Goal: Information Seeking & Learning: Learn about a topic

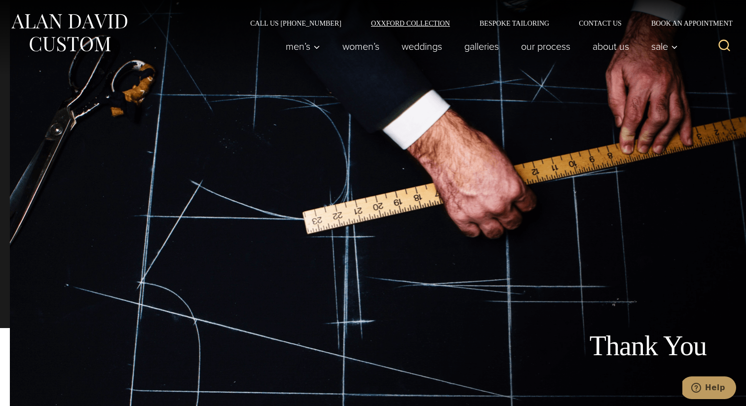
click at [431, 24] on link "Oxxford Collection" at bounding box center [410, 23] width 109 height 7
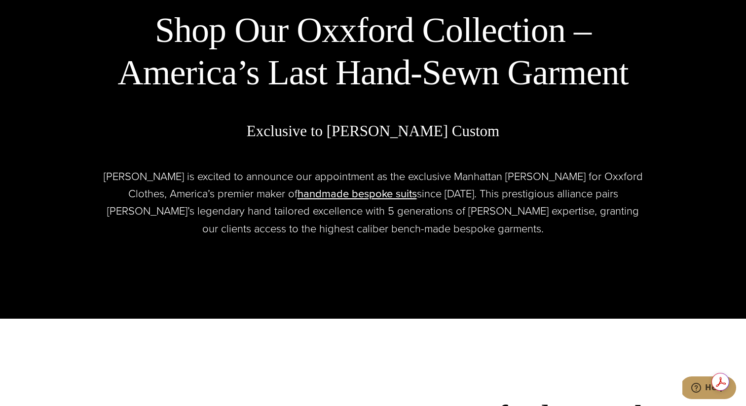
scroll to position [479, 0]
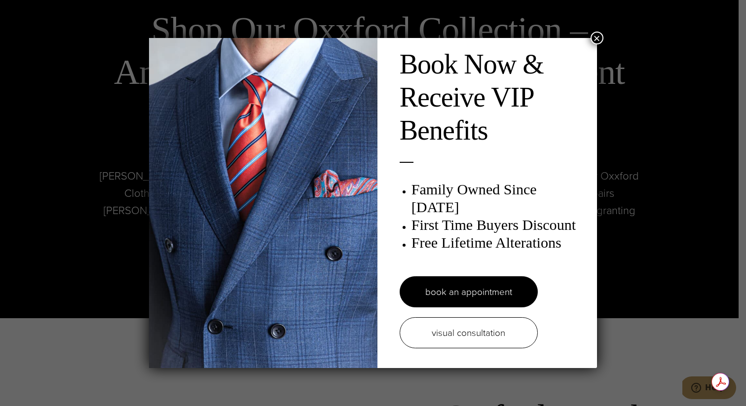
click at [598, 37] on button "×" at bounding box center [597, 38] width 13 height 13
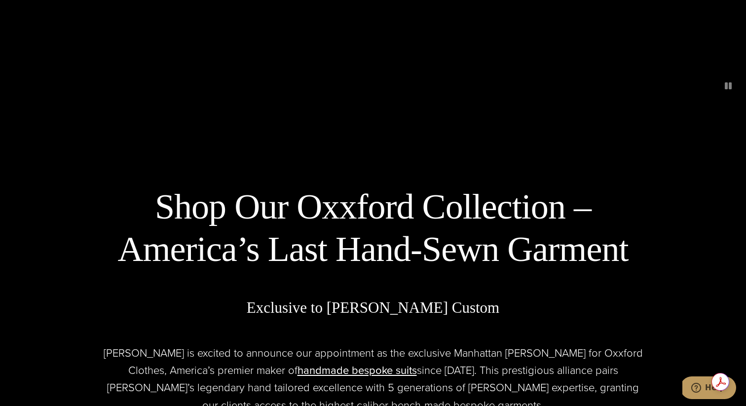
scroll to position [0, 0]
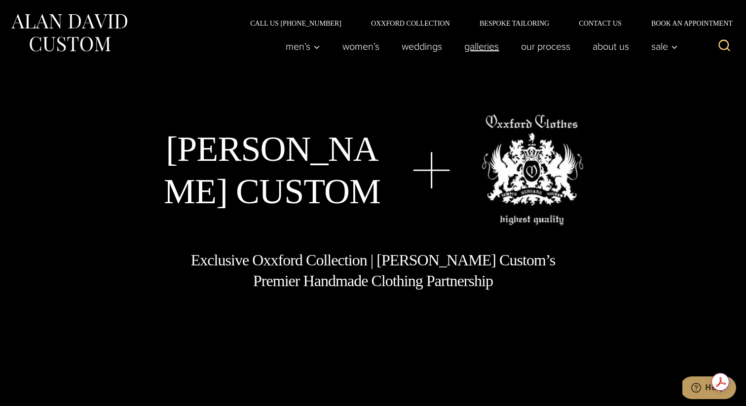
click at [462, 46] on link "Galleries" at bounding box center [482, 47] width 57 height 20
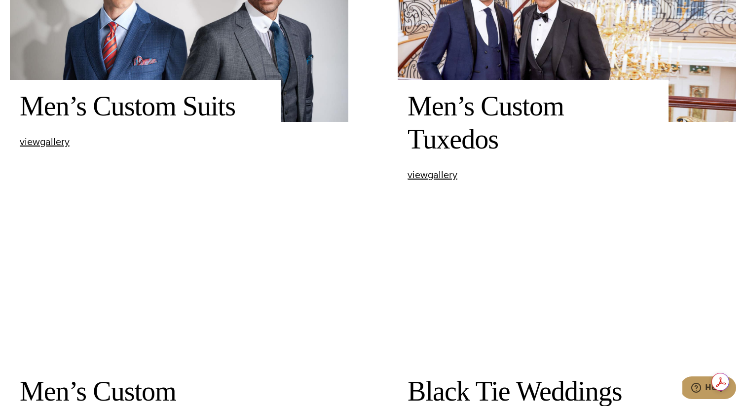
scroll to position [498, 0]
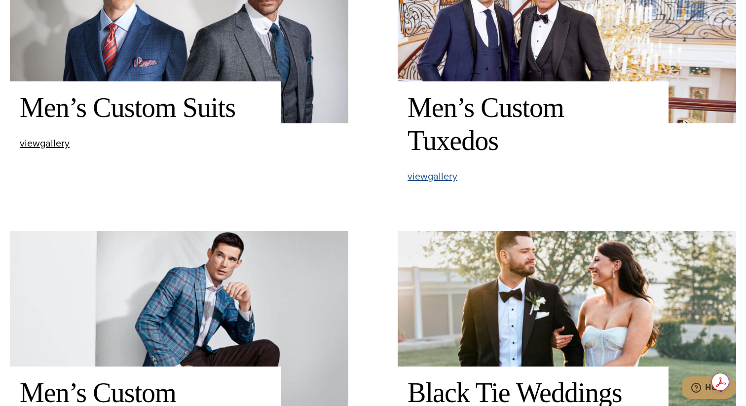
click at [452, 181] on span "view Men’s Custom Tuxedos gallery" at bounding box center [433, 176] width 50 height 15
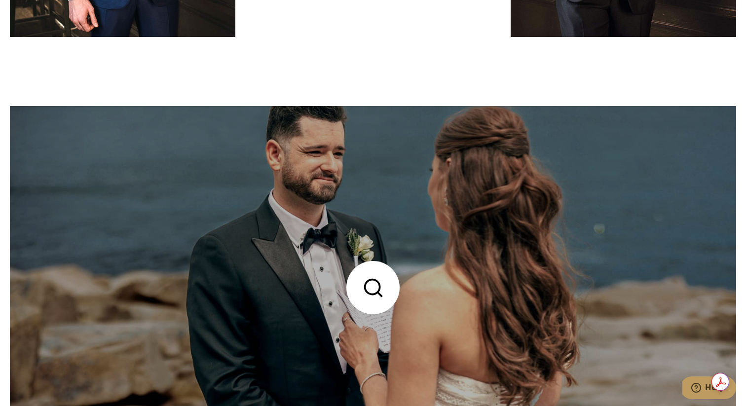
scroll to position [4576, 0]
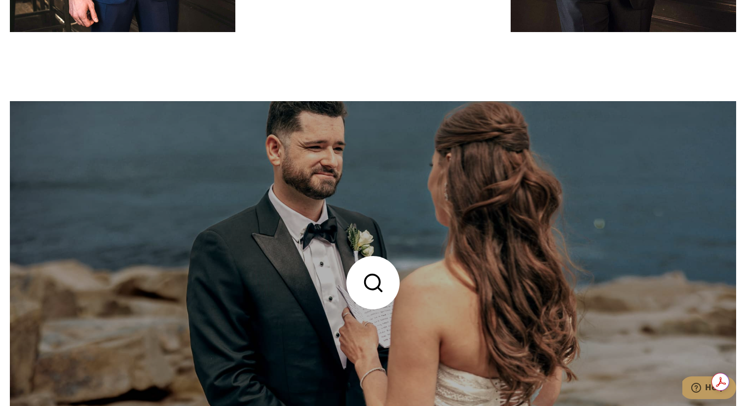
click at [488, 260] on link at bounding box center [373, 282] width 727 height 363
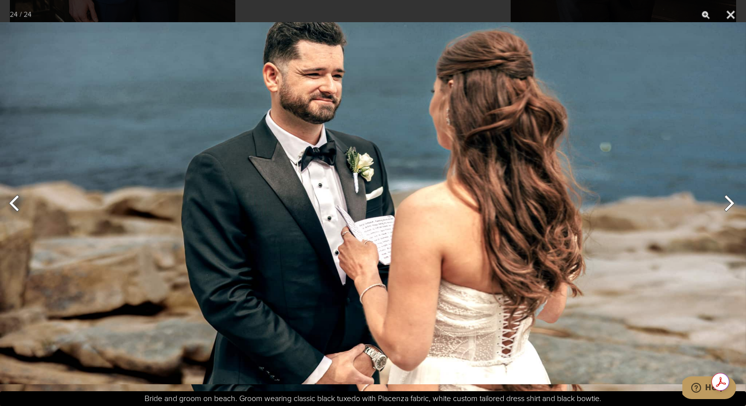
click at [738, 206] on button "Next" at bounding box center [727, 203] width 37 height 49
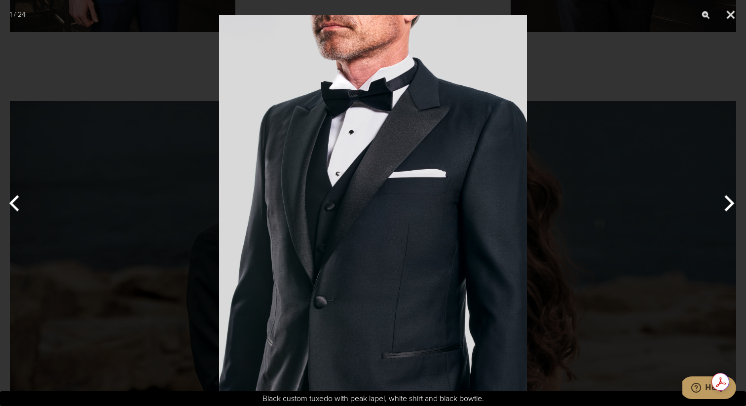
click at [738, 206] on button "Next" at bounding box center [727, 203] width 37 height 49
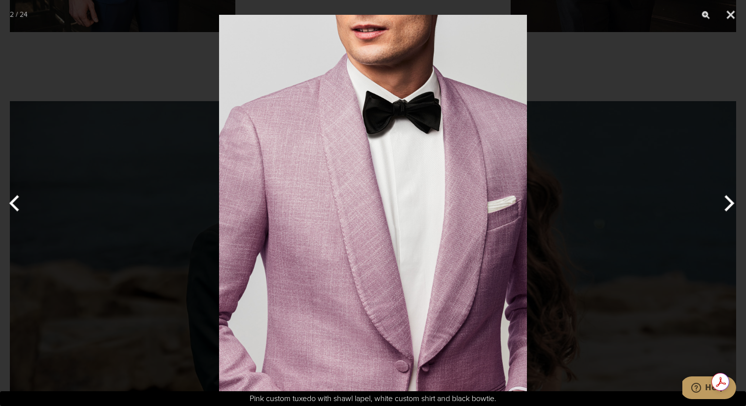
click at [738, 206] on button "Next" at bounding box center [727, 203] width 37 height 49
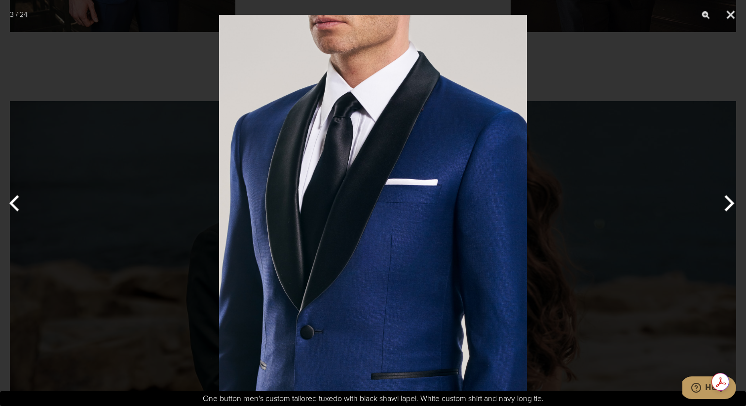
click at [738, 206] on button "Next" at bounding box center [727, 203] width 37 height 49
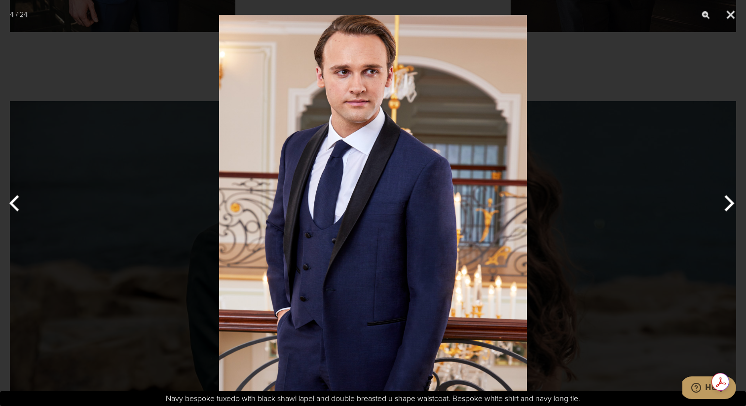
click at [732, 202] on button "Next" at bounding box center [727, 203] width 37 height 49
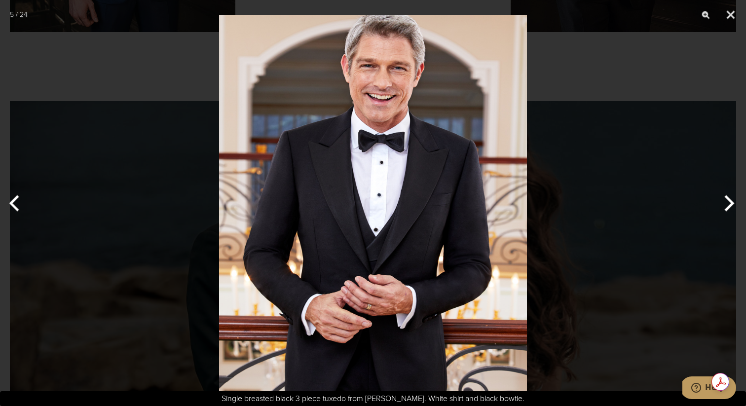
click at [732, 202] on button "Next" at bounding box center [727, 203] width 37 height 49
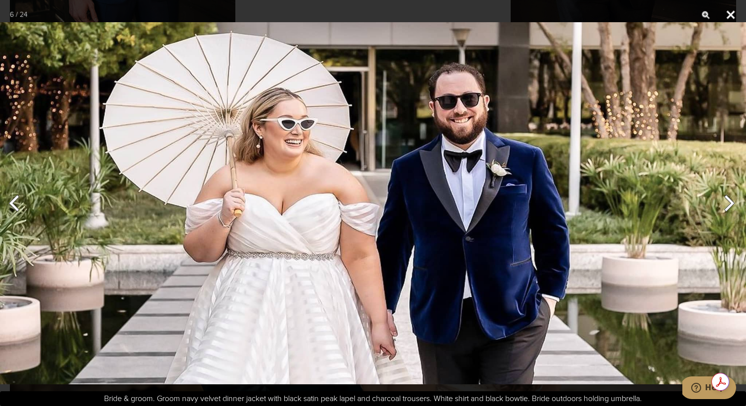
click at [732, 12] on button "Close" at bounding box center [731, 15] width 25 height 30
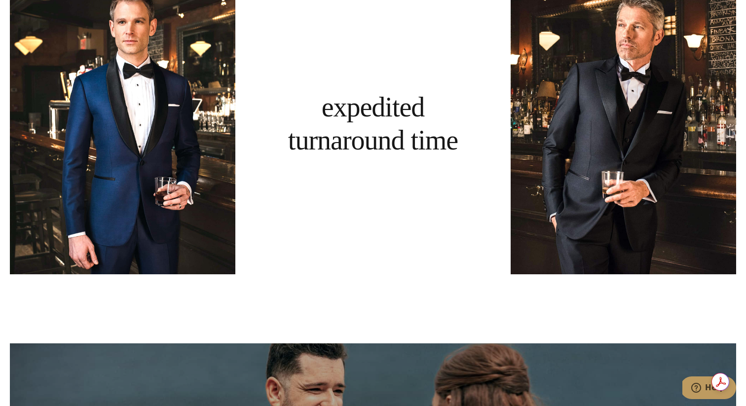
scroll to position [4306, 0]
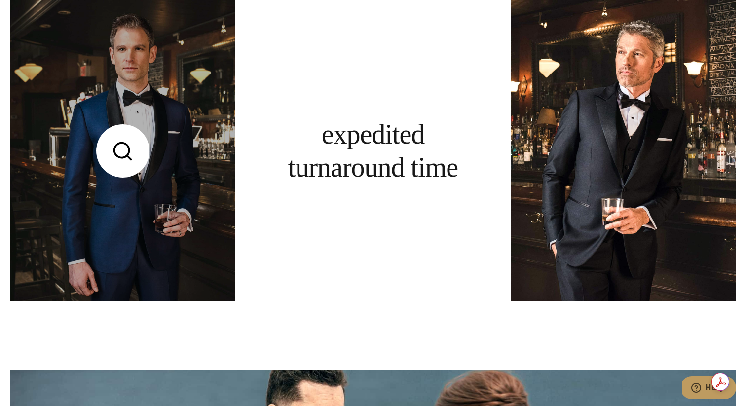
click at [192, 187] on link at bounding box center [123, 150] width 226 height 301
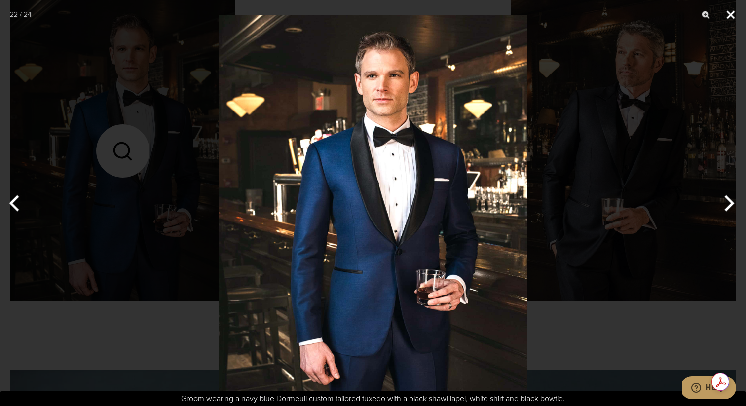
click at [729, 14] on button "Close" at bounding box center [731, 15] width 25 height 30
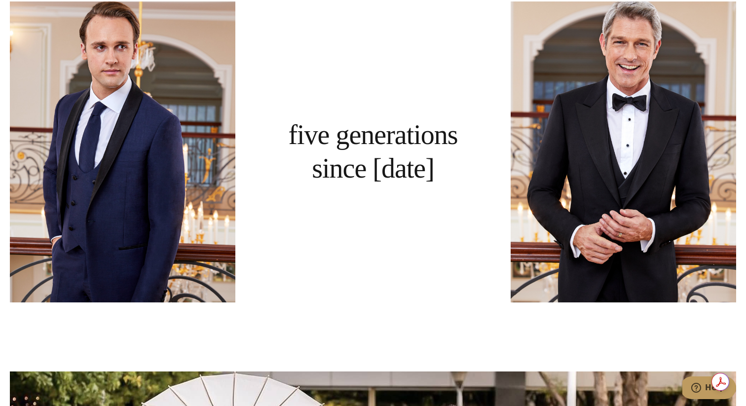
scroll to position [769, 0]
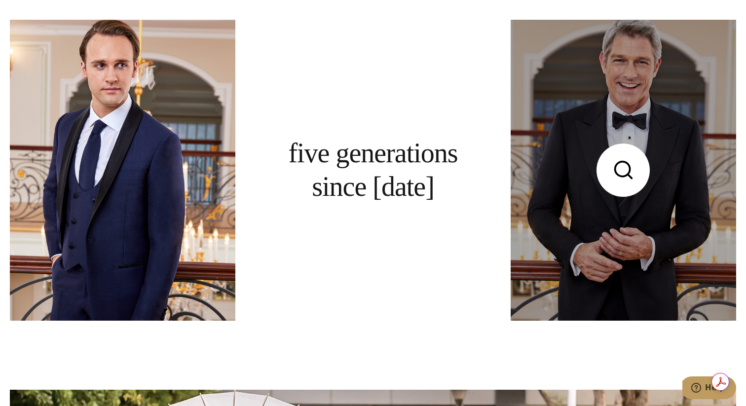
click at [686, 146] on link at bounding box center [624, 170] width 226 height 301
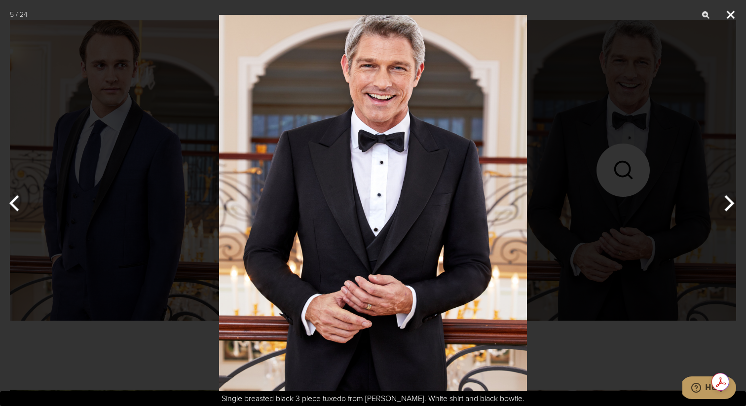
click at [734, 8] on button "Close" at bounding box center [731, 15] width 25 height 30
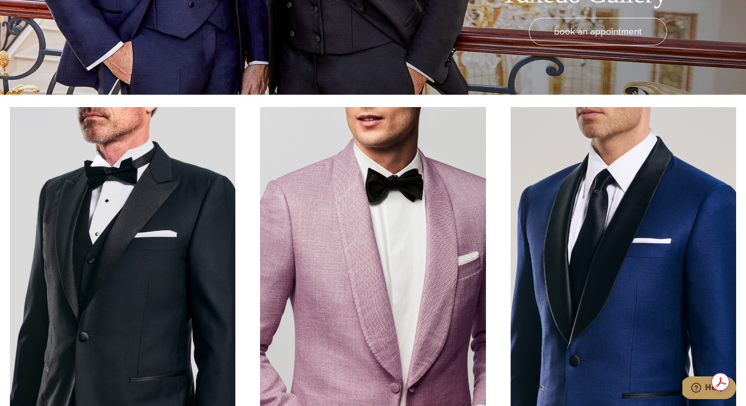
scroll to position [308, 0]
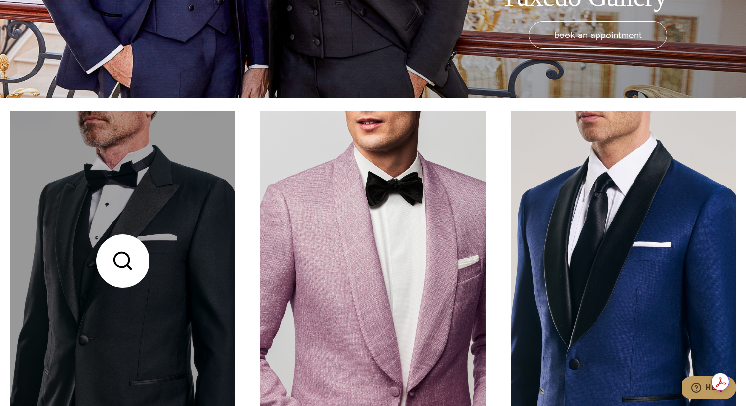
click at [126, 206] on link at bounding box center [123, 261] width 226 height 301
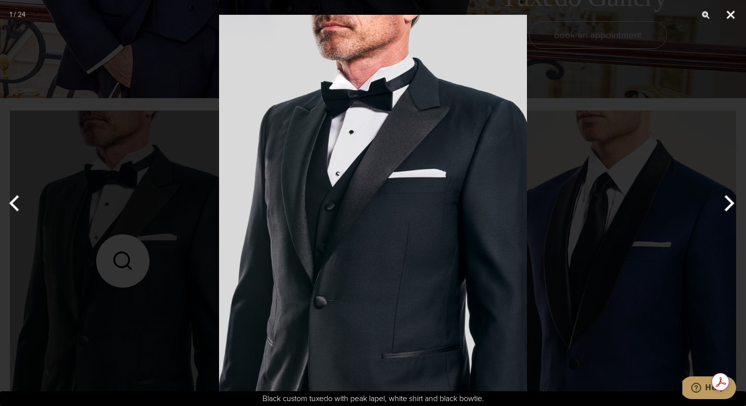
click at [732, 11] on button "Close" at bounding box center [731, 15] width 25 height 30
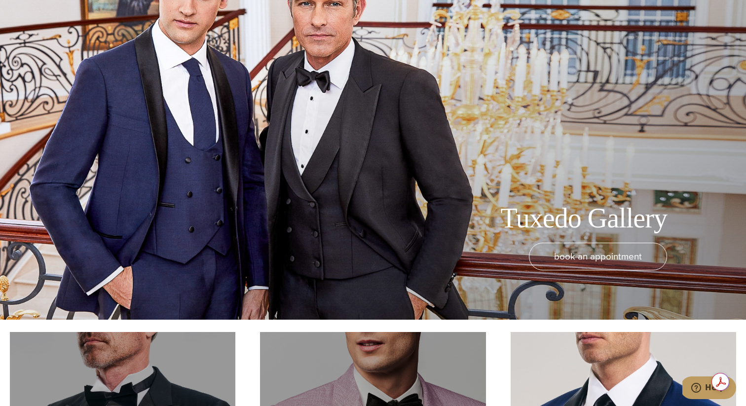
scroll to position [0, 0]
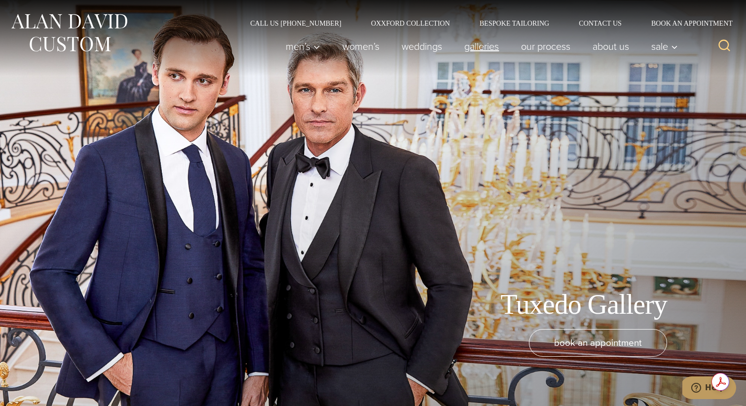
click at [468, 41] on link "Galleries" at bounding box center [482, 47] width 57 height 20
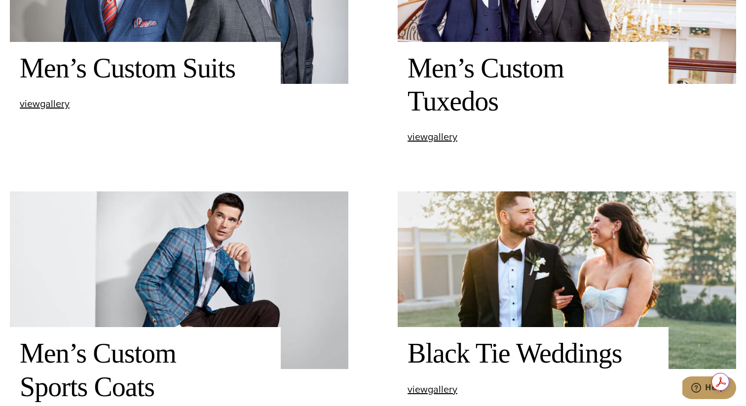
scroll to position [581, 0]
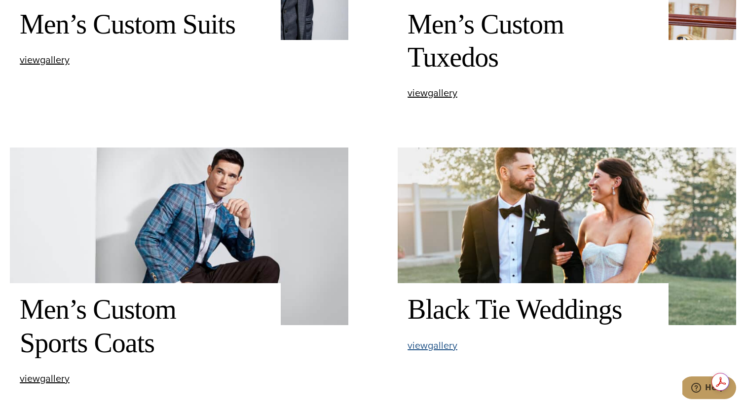
click at [433, 341] on span "view Black Tie Weddings gallery" at bounding box center [433, 345] width 50 height 15
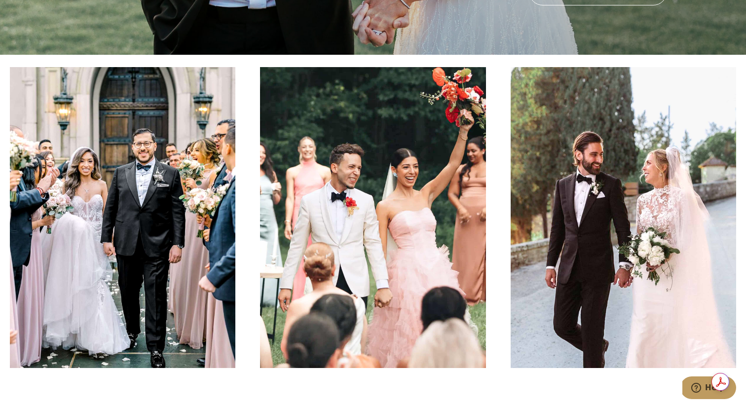
scroll to position [351, 0]
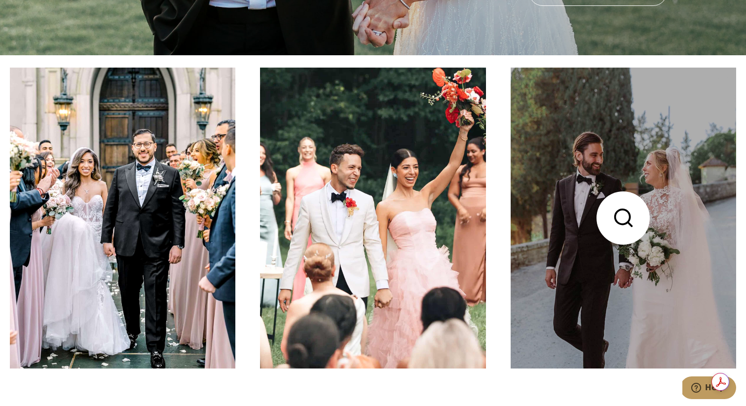
click at [557, 302] on link at bounding box center [624, 218] width 226 height 301
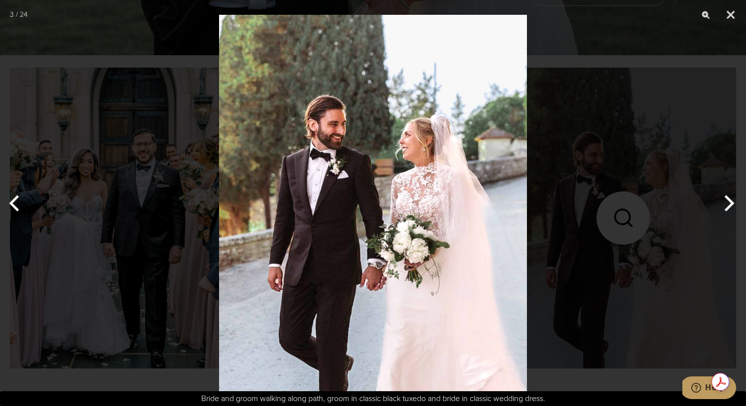
click at [303, 188] on img at bounding box center [373, 203] width 308 height 406
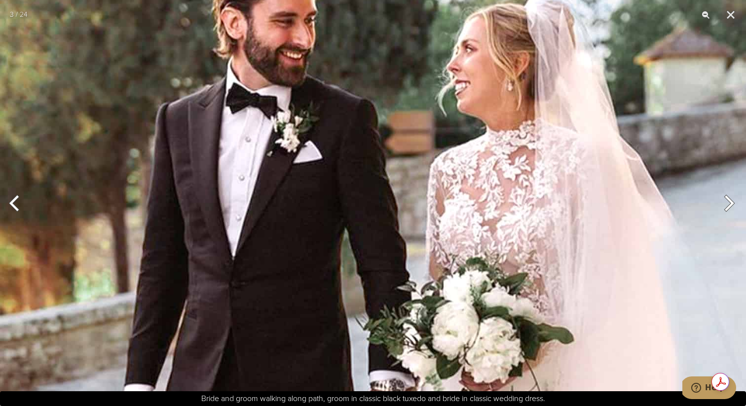
click at [303, 188] on img at bounding box center [383, 226] width 766 height 1011
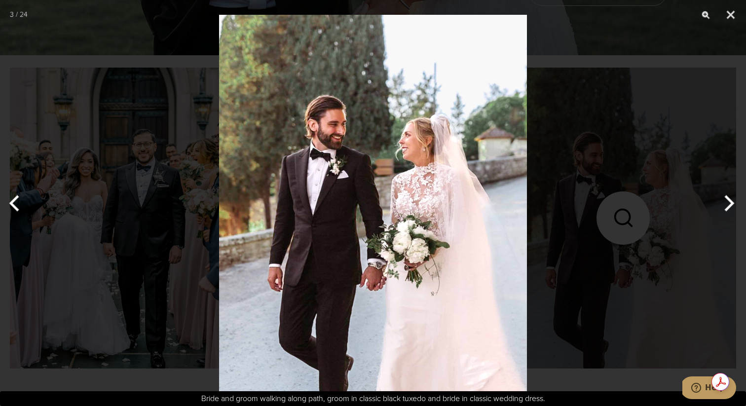
click at [733, 204] on button "Next" at bounding box center [727, 203] width 37 height 49
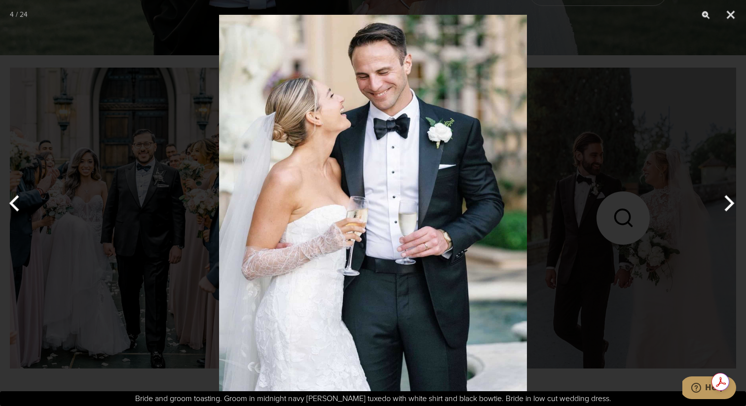
click at [733, 204] on button "Next" at bounding box center [727, 203] width 37 height 49
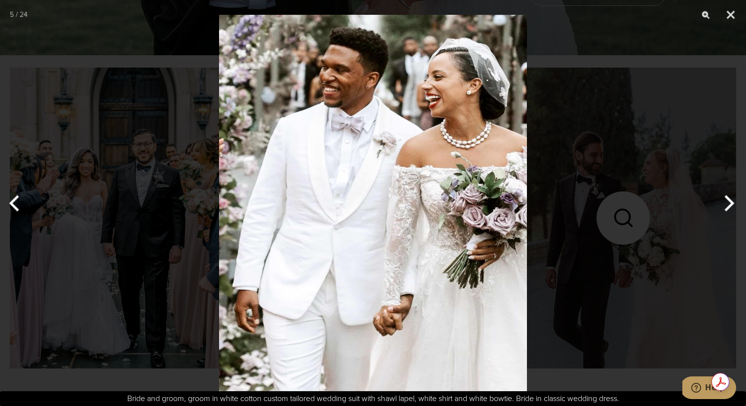
click at [733, 204] on button "Next" at bounding box center [727, 203] width 37 height 49
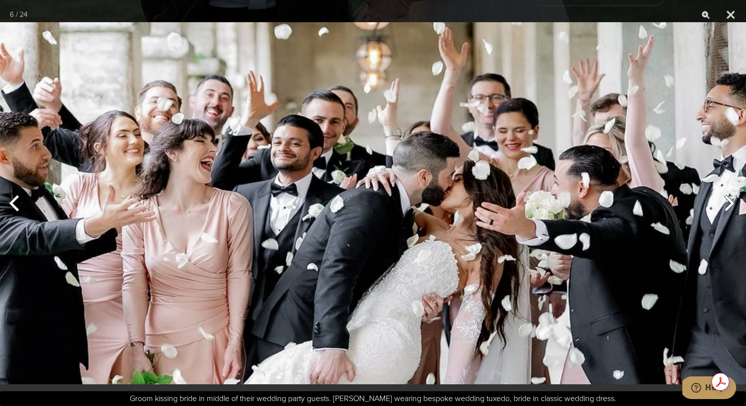
click at [733, 204] on button "Next" at bounding box center [727, 203] width 37 height 49
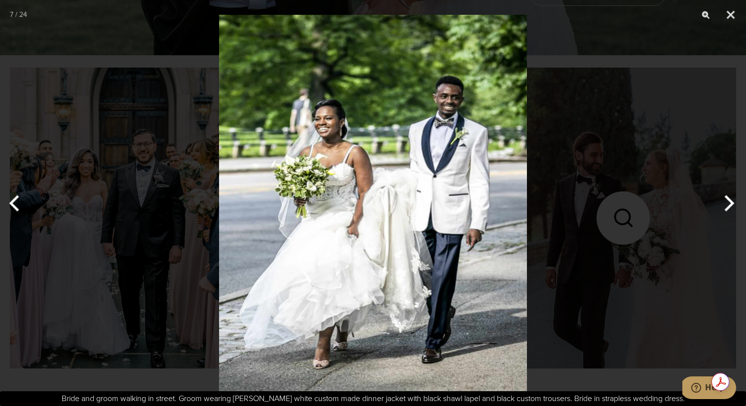
click at [733, 204] on button "Next" at bounding box center [727, 203] width 37 height 49
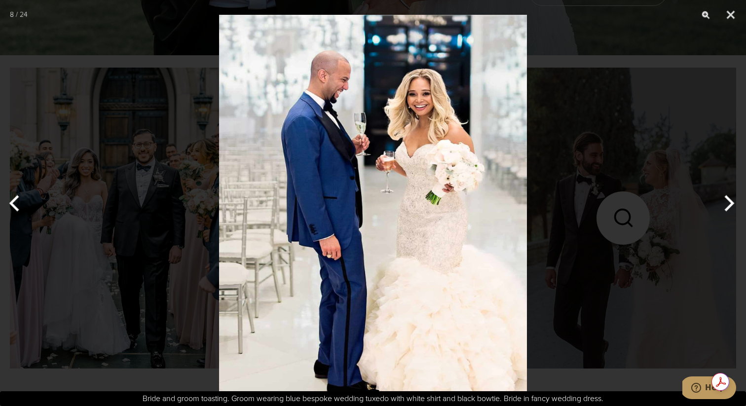
click at [733, 204] on button "Next" at bounding box center [727, 203] width 37 height 49
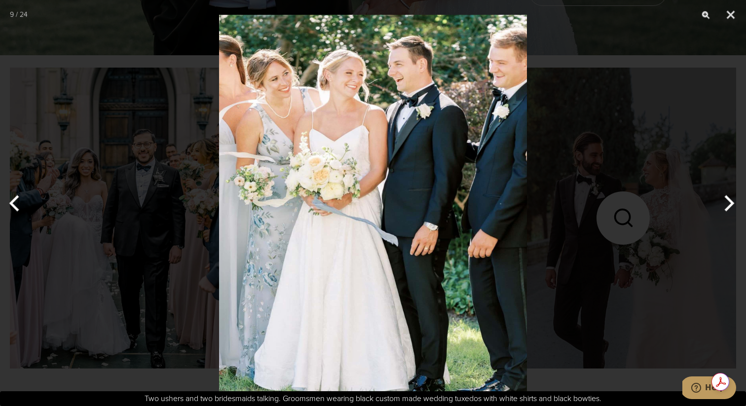
click at [733, 204] on button "Next" at bounding box center [727, 203] width 37 height 49
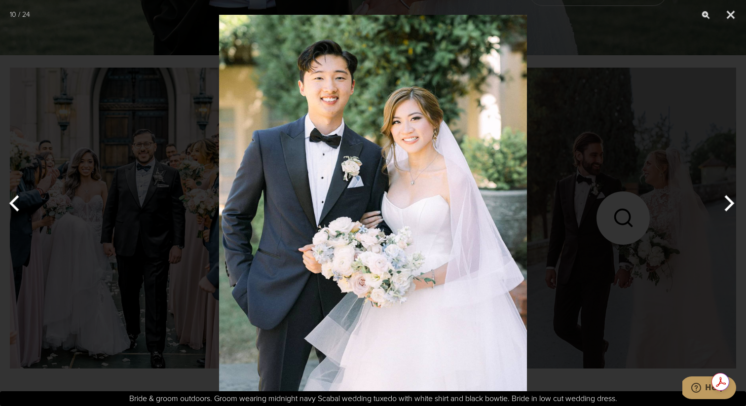
click at [733, 204] on button "Next" at bounding box center [727, 203] width 37 height 49
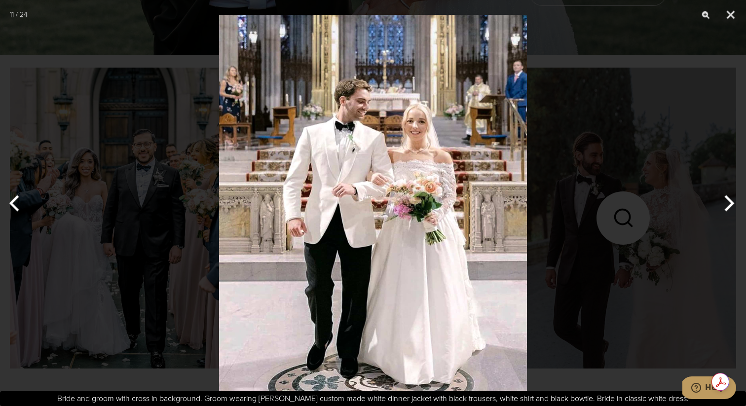
click at [733, 204] on button "Next" at bounding box center [727, 203] width 37 height 49
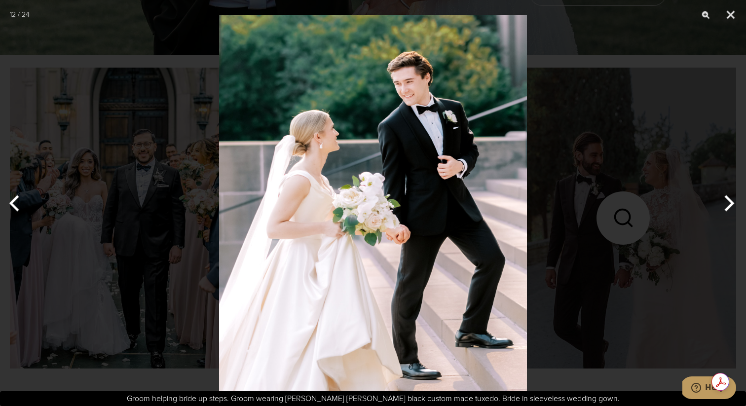
click at [733, 204] on button "Next" at bounding box center [727, 203] width 37 height 49
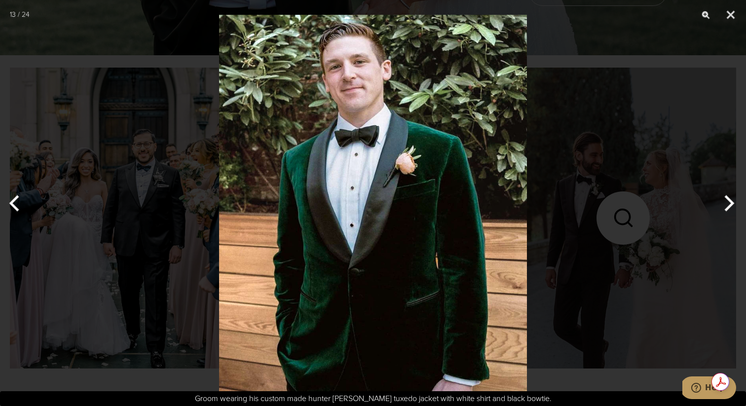
click at [733, 204] on button "Next" at bounding box center [727, 203] width 37 height 49
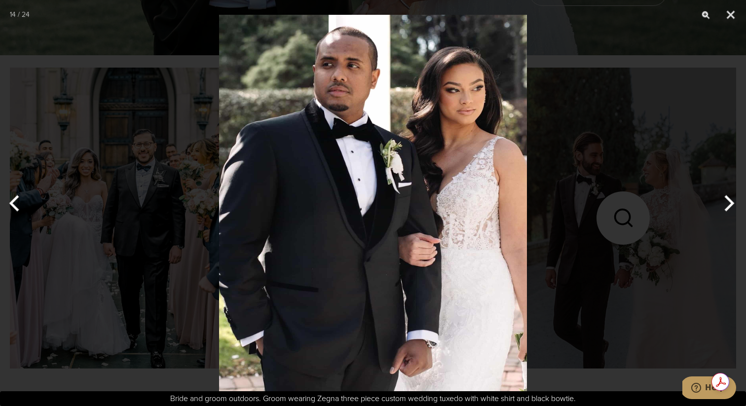
click at [733, 204] on button "Next" at bounding box center [727, 203] width 37 height 49
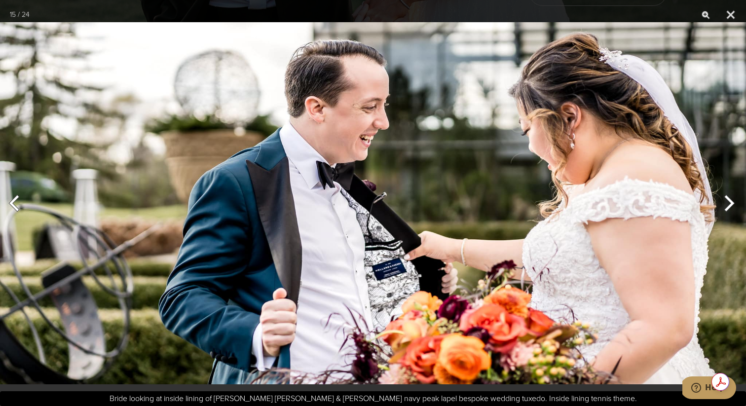
click at [733, 204] on button "Next" at bounding box center [727, 203] width 37 height 49
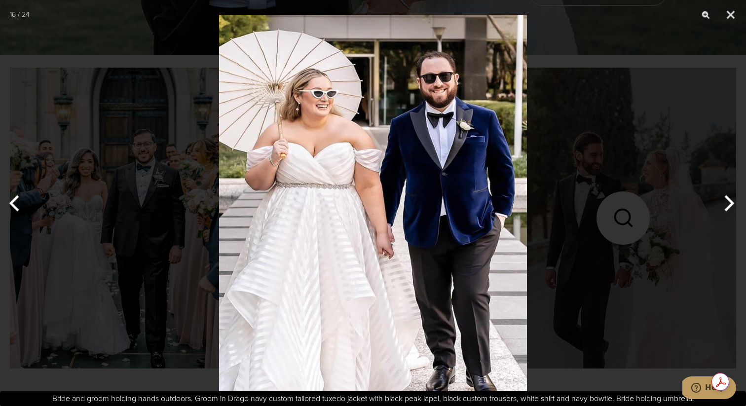
click at [733, 204] on button "Next" at bounding box center [727, 203] width 37 height 49
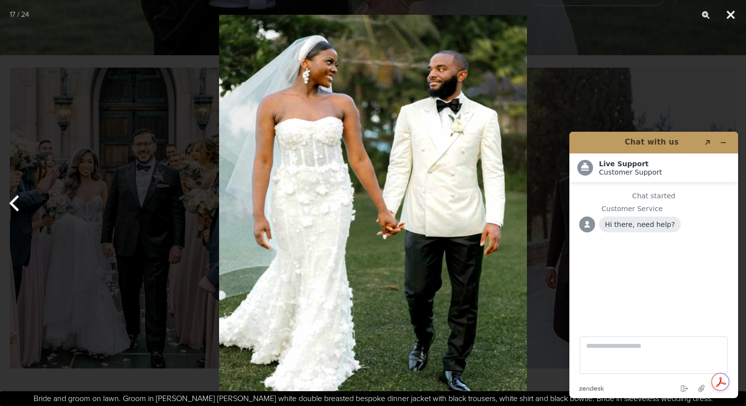
scroll to position [0, 0]
click at [733, 14] on button "Close" at bounding box center [731, 15] width 25 height 30
